Goal: Information Seeking & Learning: Learn about a topic

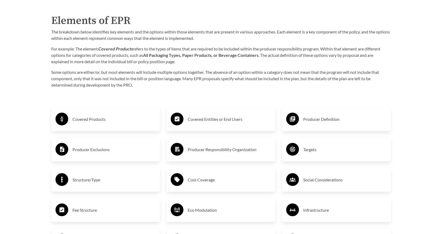
scroll to position [903, 0]
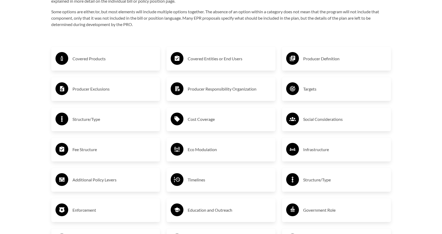
click at [89, 61] on h3 "Covered Products" at bounding box center [115, 58] width 84 height 9
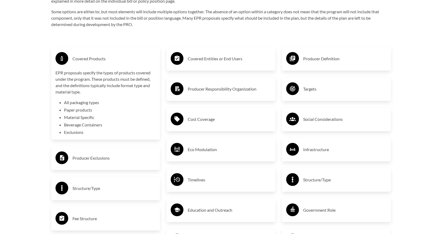
click at [90, 159] on h3 "Producer Exclusions" at bounding box center [115, 158] width 84 height 9
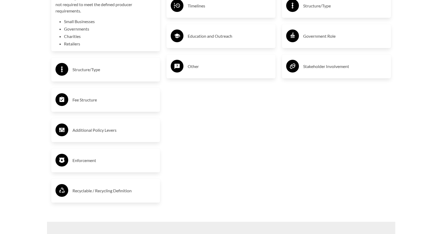
scroll to position [1089, 0]
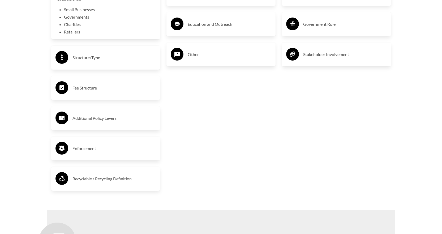
click at [100, 179] on h3 "Recyclable / Recycling Definition" at bounding box center [115, 179] width 84 height 9
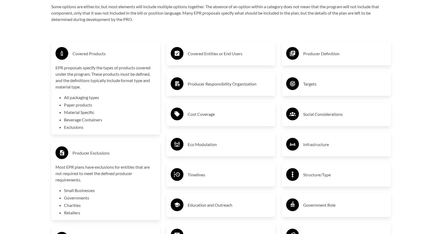
scroll to position [903, 0]
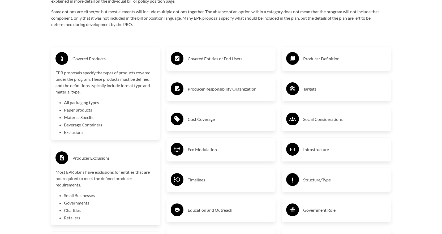
click at [215, 60] on h3 "Covered Entities or End Users" at bounding box center [230, 58] width 84 height 9
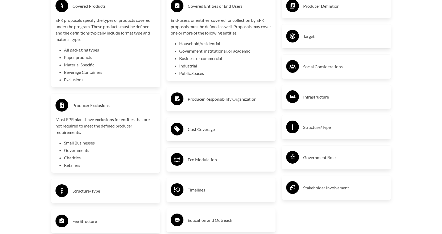
scroll to position [957, 0]
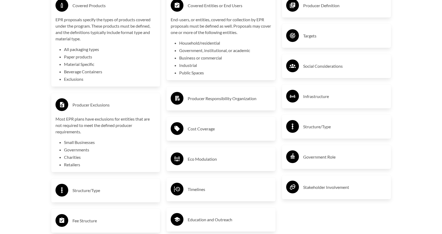
click at [226, 99] on h3 "Producer Responsibility Organization" at bounding box center [230, 98] width 84 height 9
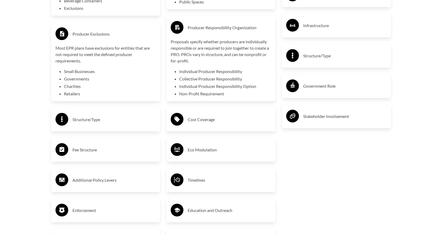
scroll to position [1063, 0]
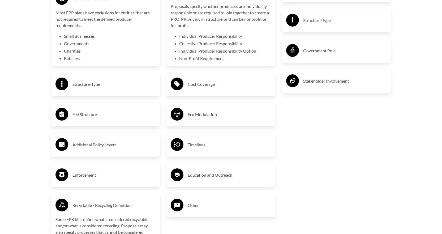
click at [201, 84] on h3 "Cost Coverage" at bounding box center [230, 84] width 84 height 9
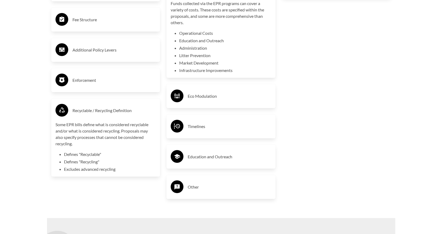
scroll to position [1169, 0]
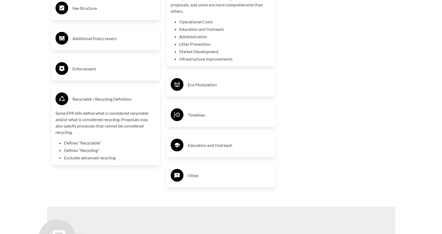
click at [202, 114] on h3 "Timelines" at bounding box center [230, 115] width 84 height 9
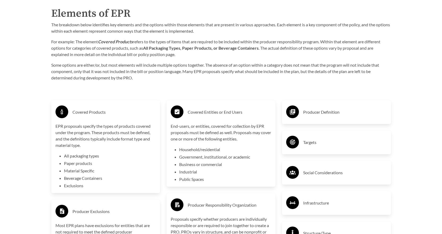
scroll to position [850, 0]
click at [314, 112] on h3 "Producer Definition" at bounding box center [345, 112] width 84 height 9
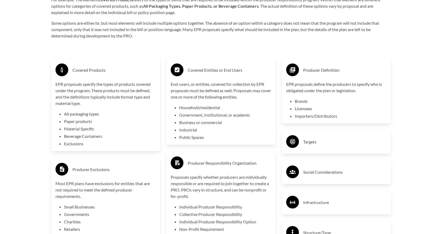
scroll to position [930, 0]
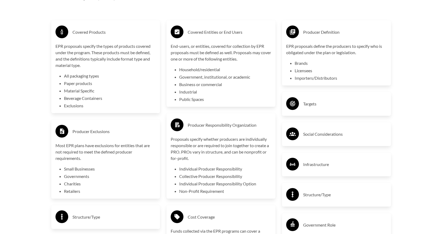
click at [312, 107] on h3 "Targets" at bounding box center [345, 104] width 84 height 9
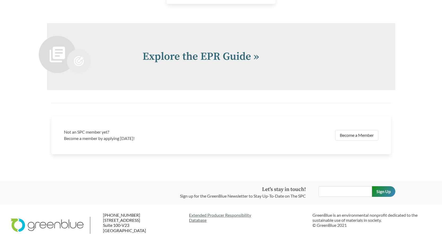
scroll to position [1408, 0]
